Goal: Task Accomplishment & Management: Use online tool/utility

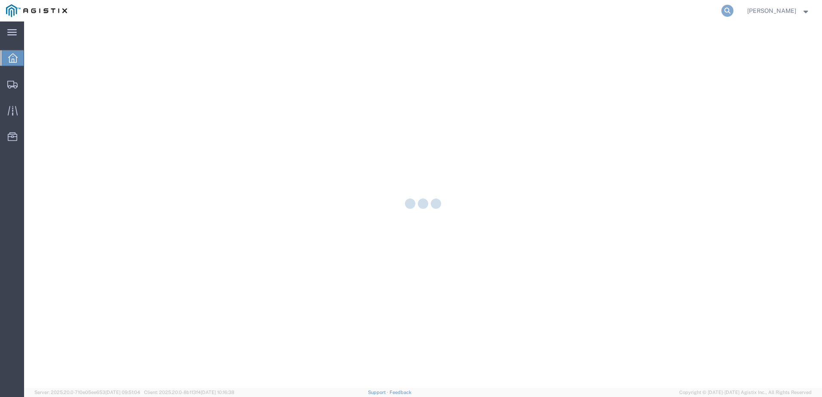
click at [734, 11] on icon at bounding box center [728, 11] width 12 height 12
click at [562, 16] on input "search" at bounding box center [590, 10] width 261 height 21
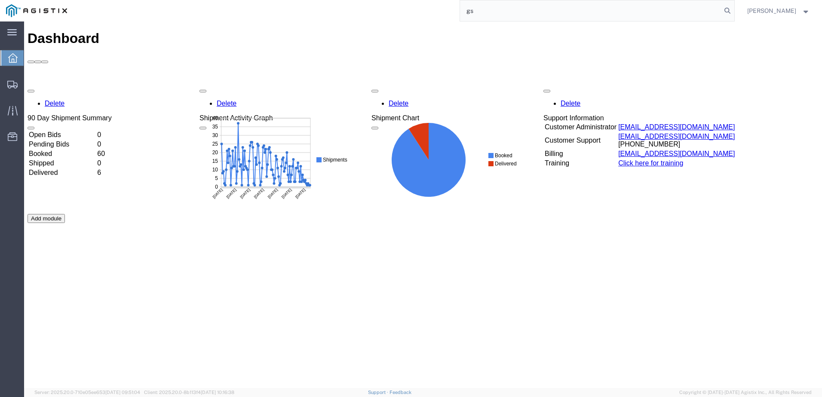
type input "g"
paste input "56979631"
type input "56979631"
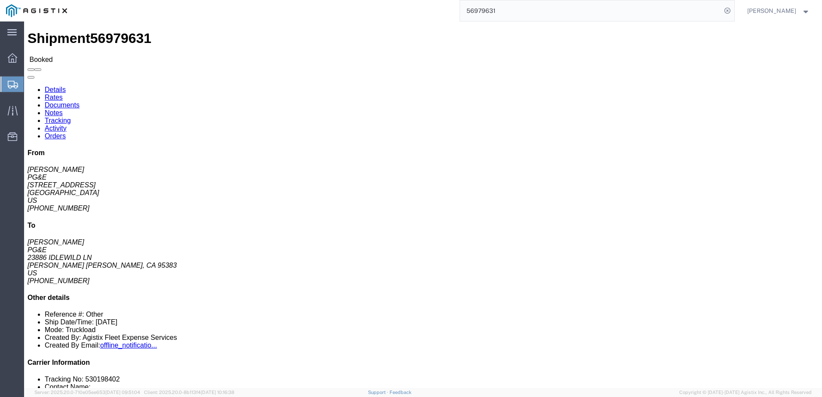
click span
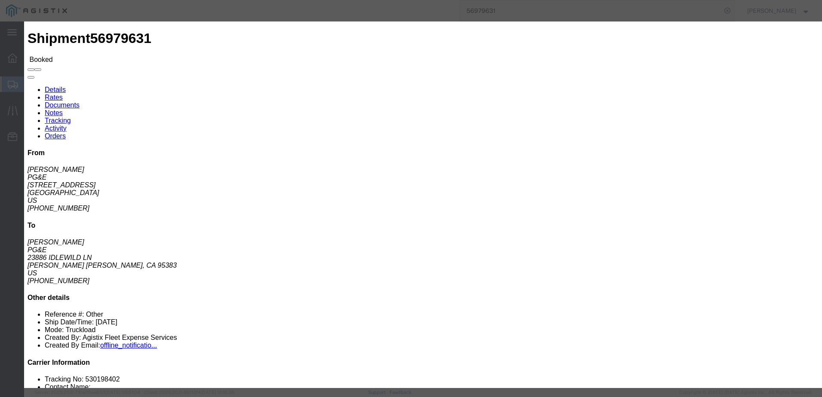
click ul "Enter Email Address"
type input "[EMAIL_ADDRESS][DOMAIN_NAME]"
click input "PGE Fleet Bill Of Lading"
checkbox input "true"
click button "Send"
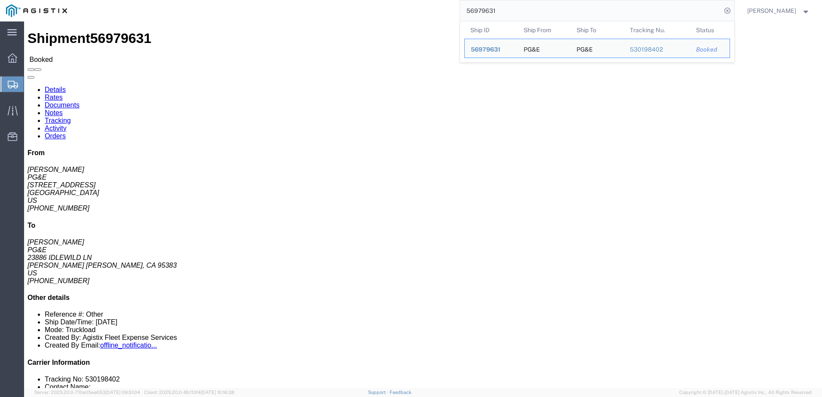
drag, startPoint x: 530, startPoint y: 8, endPoint x: 484, endPoint y: 10, distance: 46.1
click at [484, 10] on input "56979631" at bounding box center [590, 10] width 261 height 21
paste input "6"
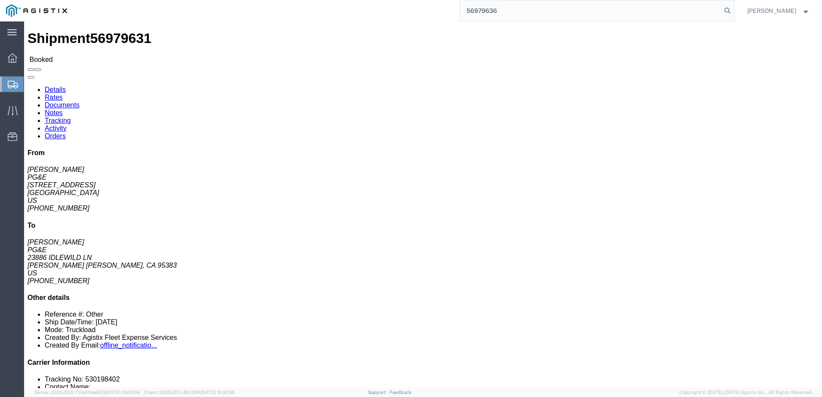
type input "56979636"
click span
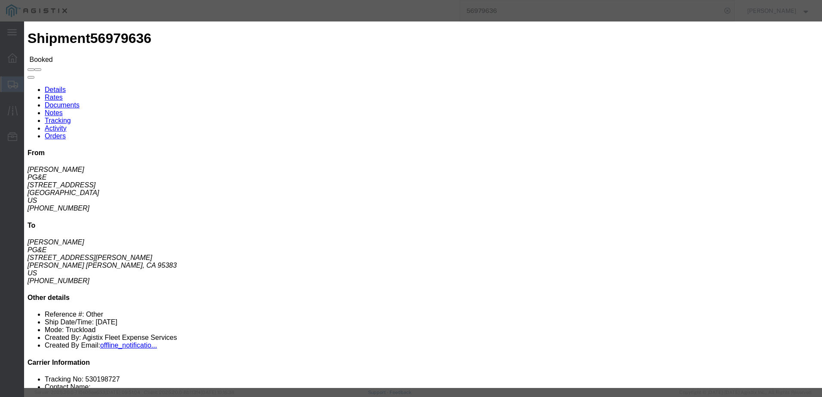
click input "text"
type input "[EMAIL_ADDRESS][DOMAIN_NAME]"
click input "PGE Fleet Bill Of Lading"
checkbox input "true"
click button "Send"
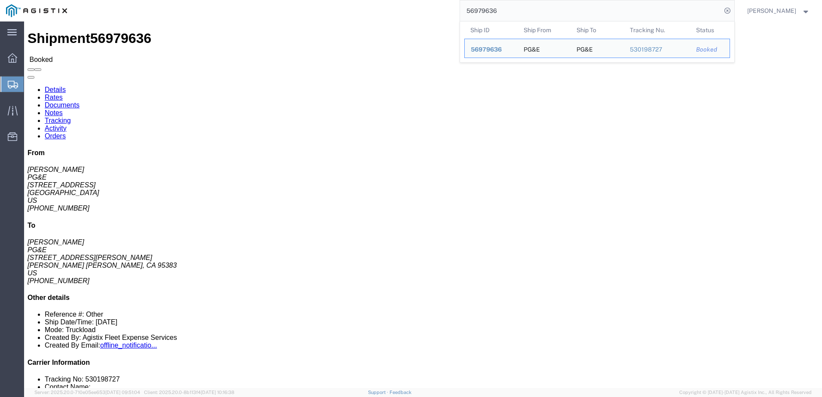
drag, startPoint x: 522, startPoint y: 12, endPoint x: 479, endPoint y: 7, distance: 42.8
click at [479, 7] on input "56979636" at bounding box center [590, 10] width 261 height 21
paste input "13073"
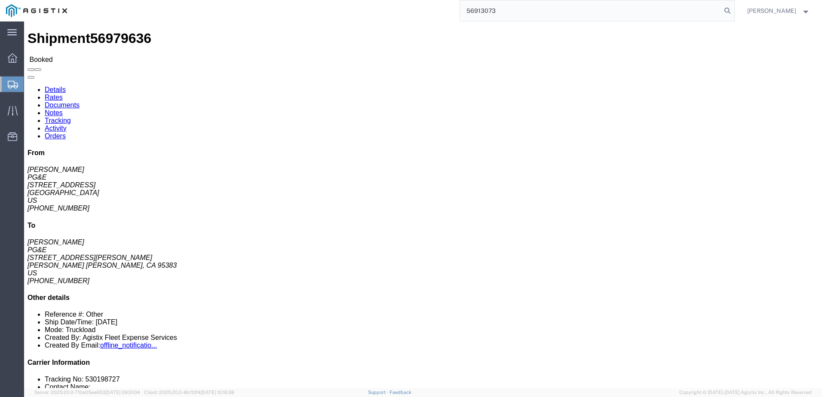
type input "56913073"
click span
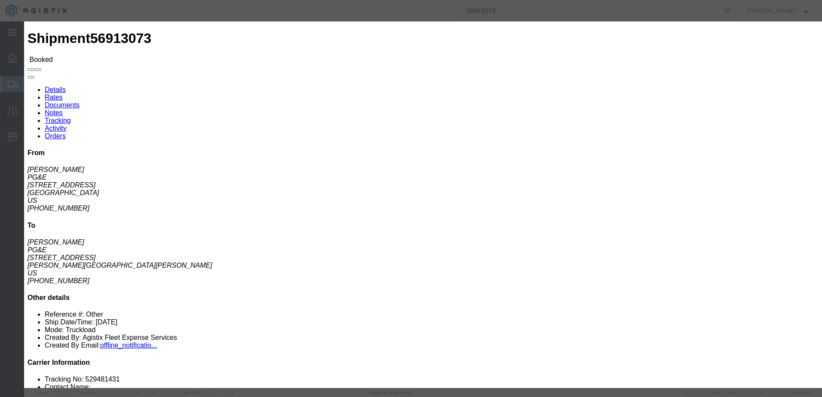
click input "text"
type input "[EMAIL_ADDRESS][DOMAIN_NAME]"
click input "PGE Fleet Bill Of Lading"
checkbox input "true"
click button "Send"
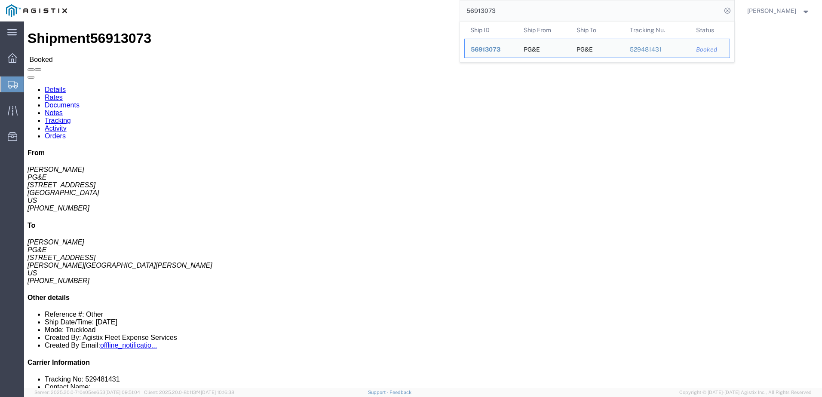
drag, startPoint x: 561, startPoint y: 11, endPoint x: 479, endPoint y: 9, distance: 82.2
click at [479, 9] on input "56913073" at bounding box center [590, 10] width 261 height 21
paste input "97296"
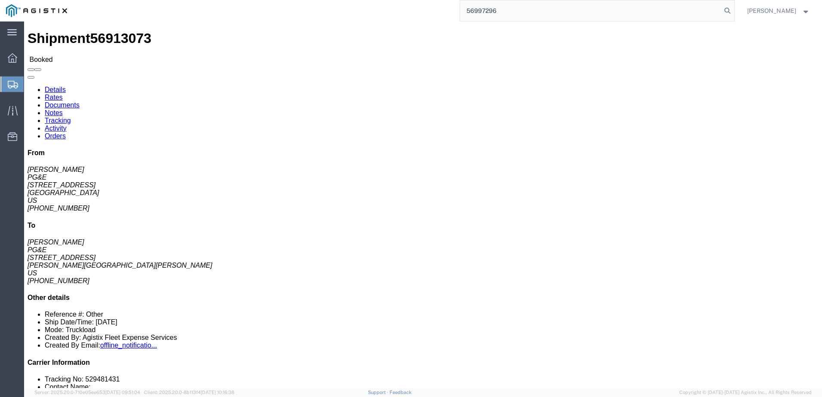
type input "56997296"
click span
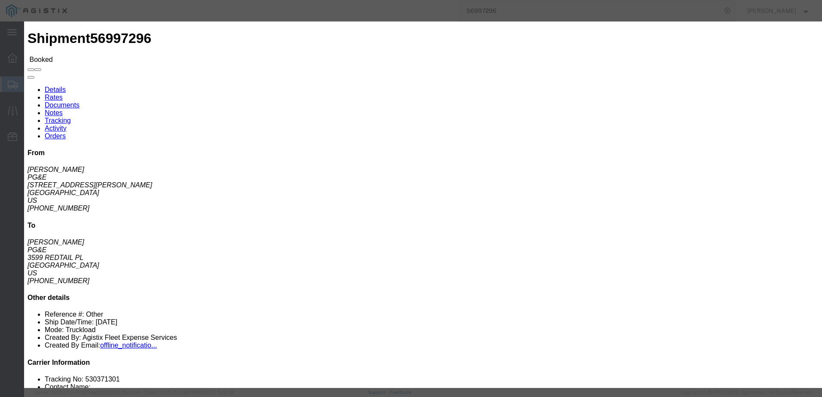
click input "text"
type input "[EMAIL_ADDRESS][DOMAIN_NAME]"
click input "PGE Fleet Bill Of Lading"
checkbox input "true"
click button "Send"
